Goal: Navigation & Orientation: Understand site structure

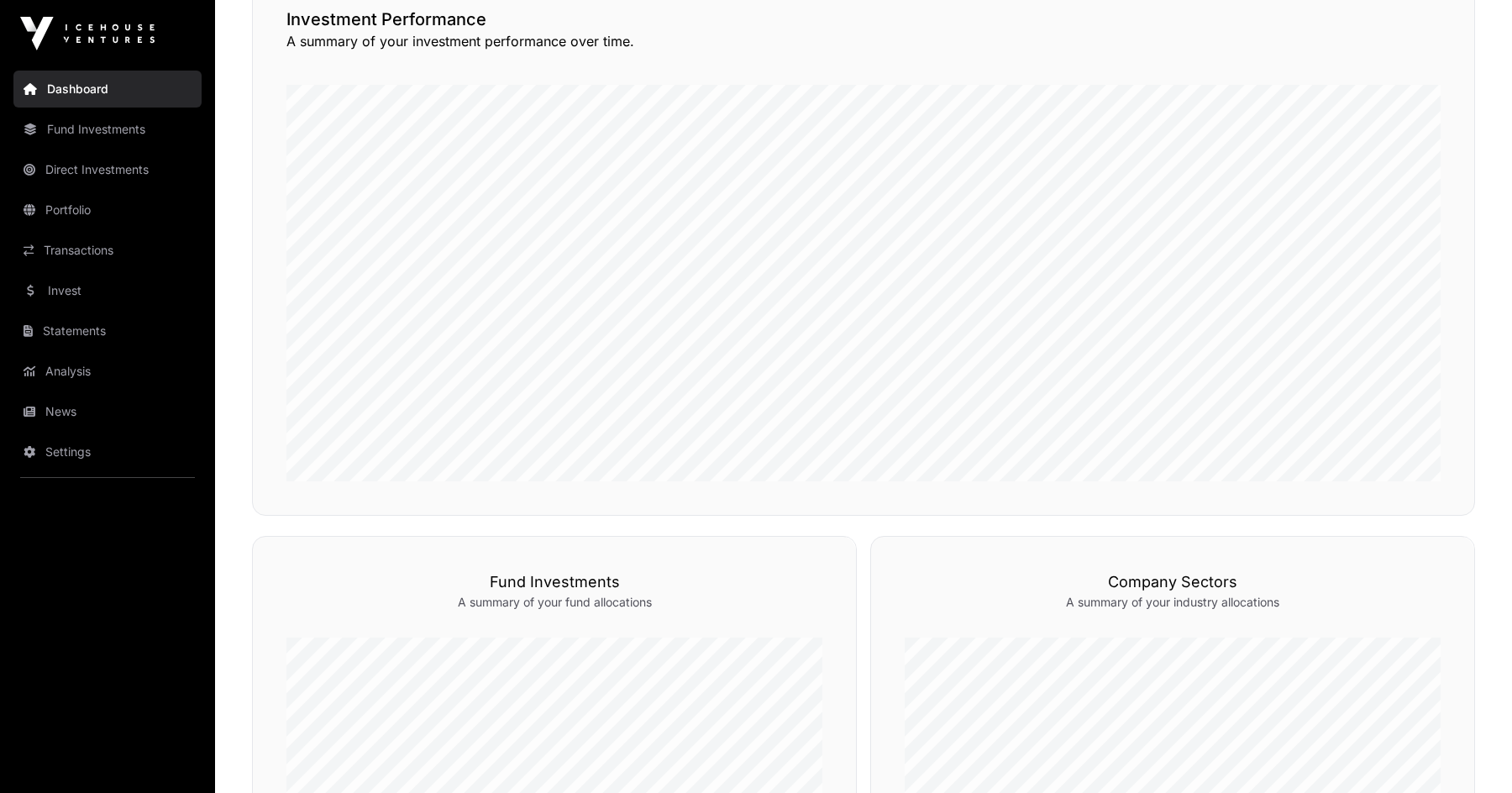
scroll to position [458, 0]
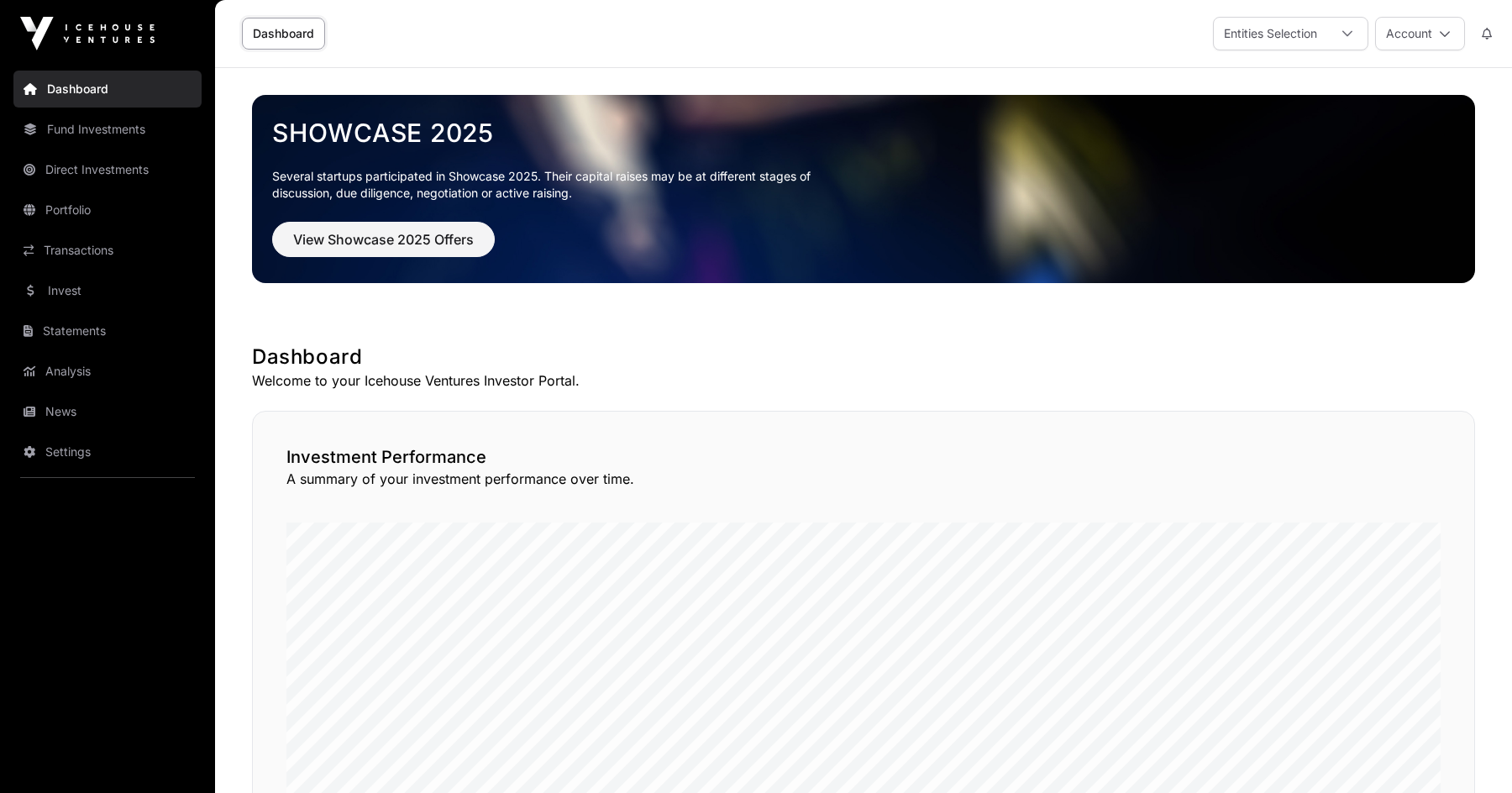
click at [132, 117] on link "Fund Investments" at bounding box center [108, 129] width 188 height 37
click at [112, 163] on link "Direct Investments" at bounding box center [108, 169] width 188 height 37
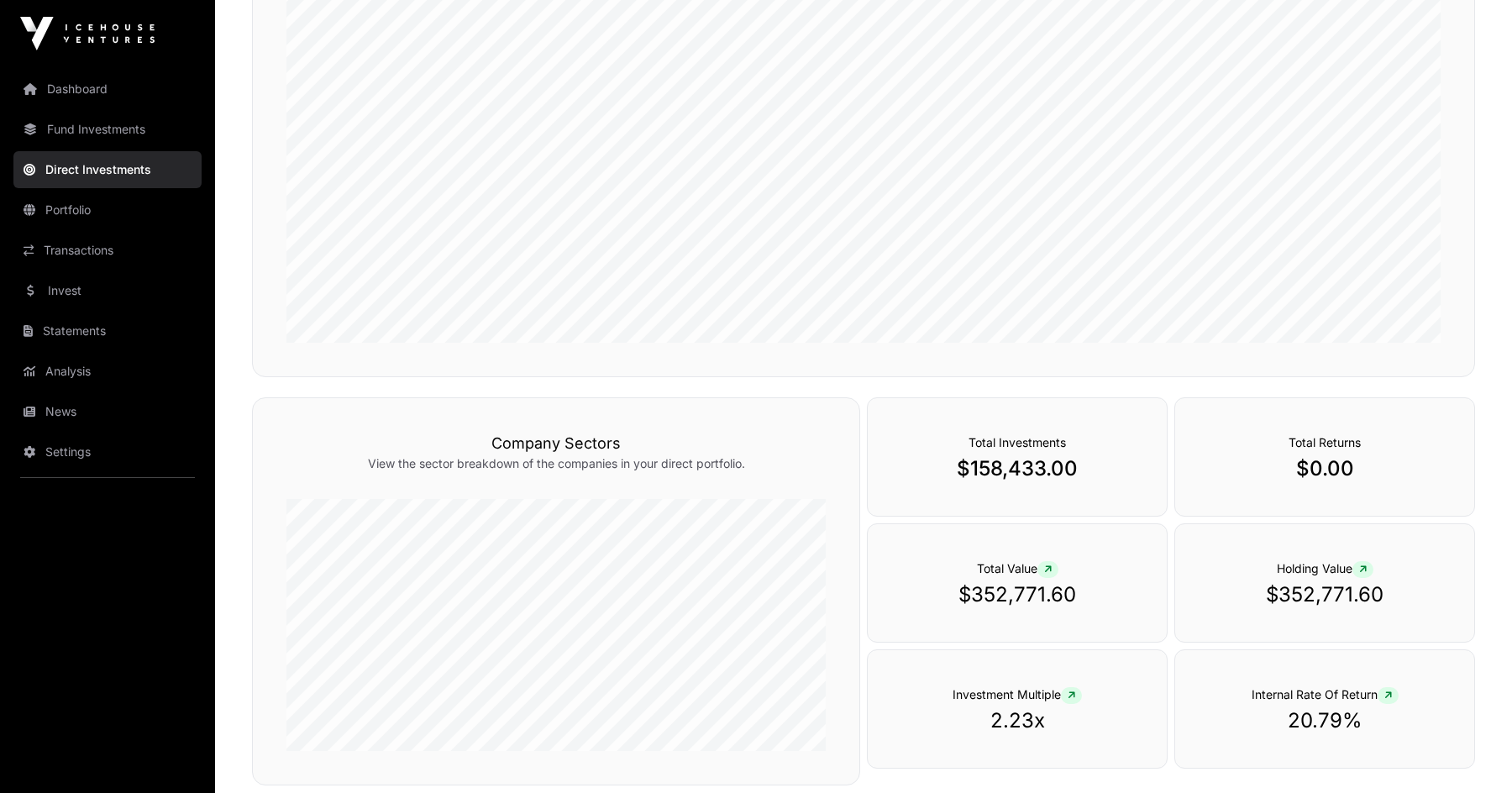
scroll to position [455, 0]
